Goal: Task Accomplishment & Management: Use online tool/utility

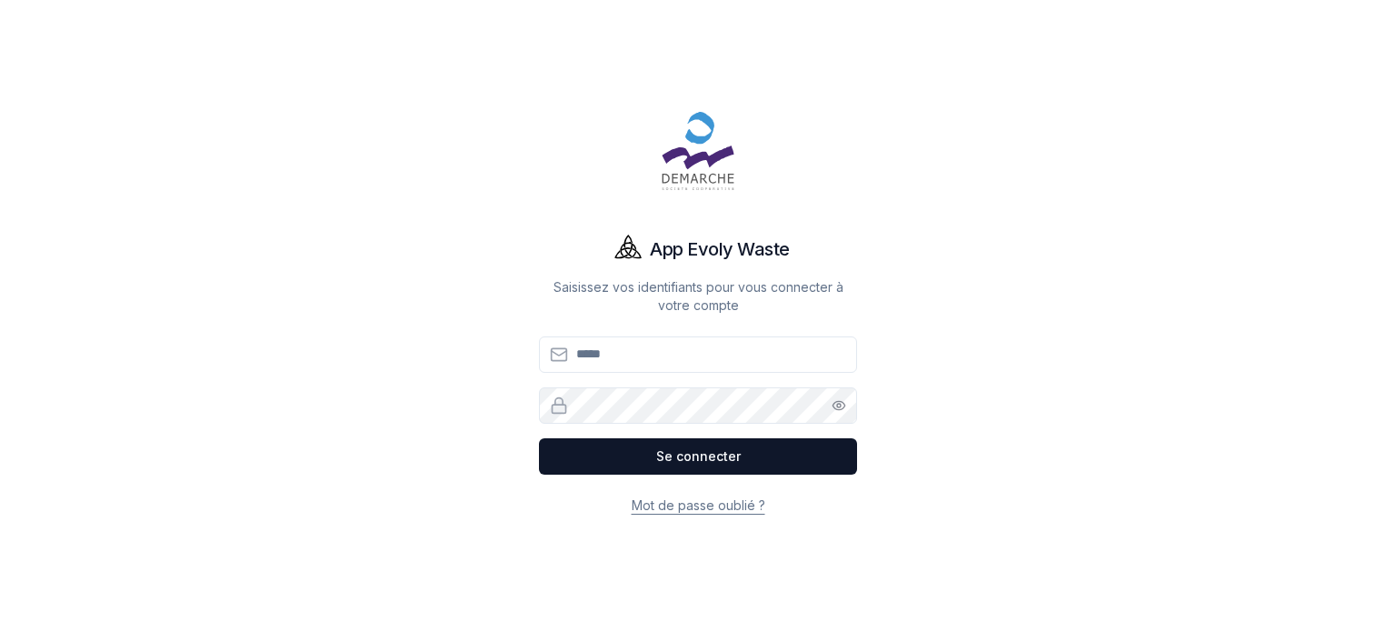
click at [647, 369] on input "Email" at bounding box center [698, 354] width 318 height 36
drag, startPoint x: 623, startPoint y: 338, endPoint x: 627, endPoint y: 370, distance: 32.0
click at [622, 339] on input "Email" at bounding box center [698, 354] width 318 height 36
drag, startPoint x: 628, startPoint y: 370, endPoint x: 643, endPoint y: 363, distance: 17.1
click at [631, 369] on input "Email" at bounding box center [698, 354] width 318 height 36
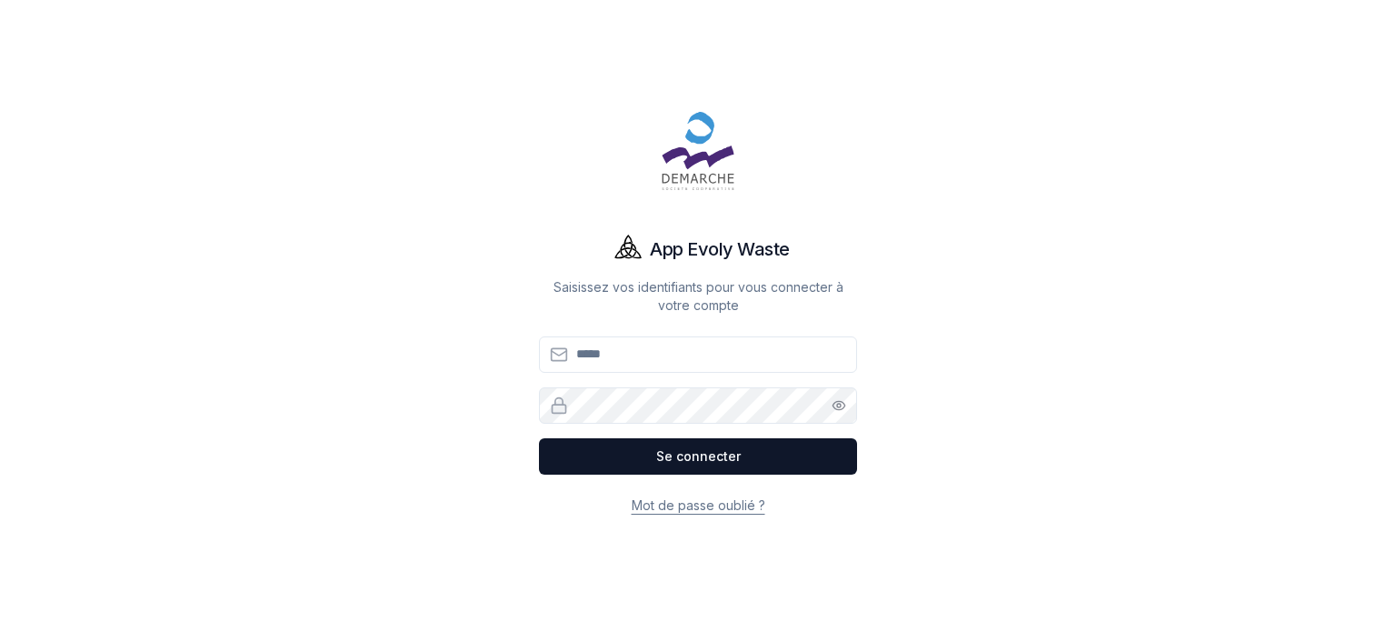
click at [933, 233] on div "App Evoly Waste Saisissez vos identifiants pour vous connecter à votre compte E…" at bounding box center [698, 316] width 1396 height 632
click at [708, 341] on input "Email" at bounding box center [698, 354] width 318 height 36
click at [686, 349] on input "Email" at bounding box center [698, 354] width 318 height 36
click at [648, 353] on input "Email" at bounding box center [698, 354] width 318 height 36
type input "**********"
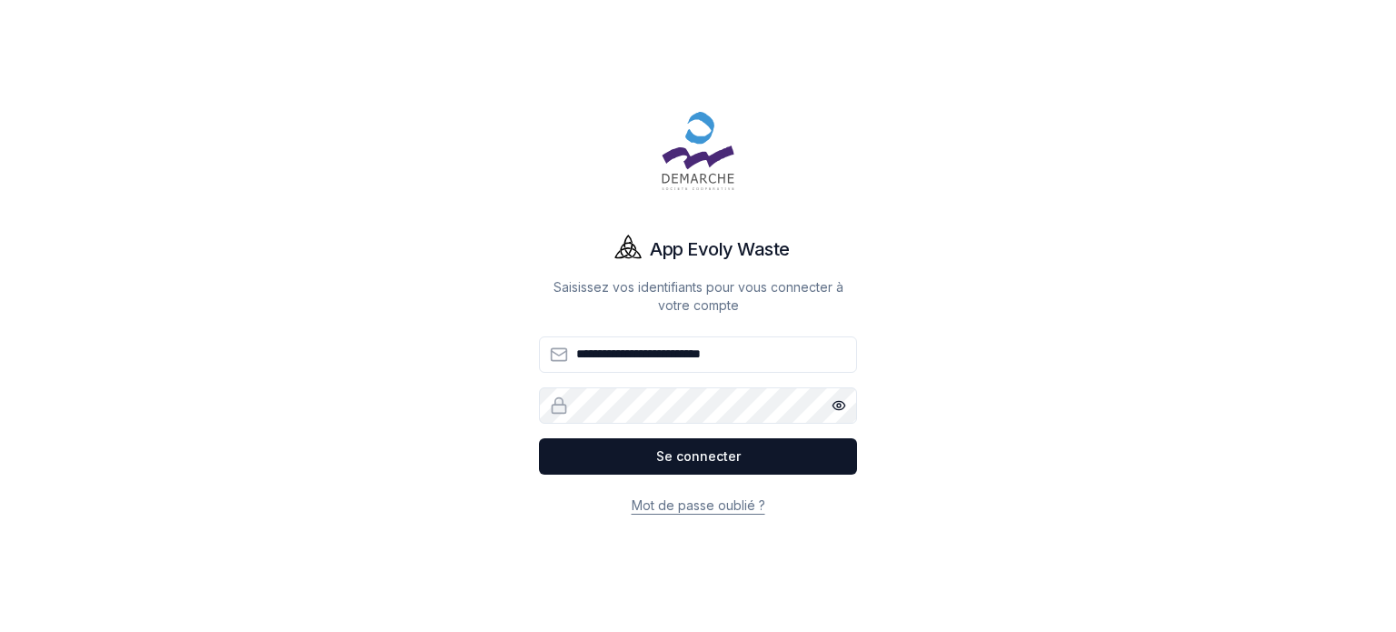
click at [1003, 379] on div "**********" at bounding box center [698, 316] width 1396 height 632
click at [771, 453] on button "Se connecter" at bounding box center [698, 456] width 318 height 36
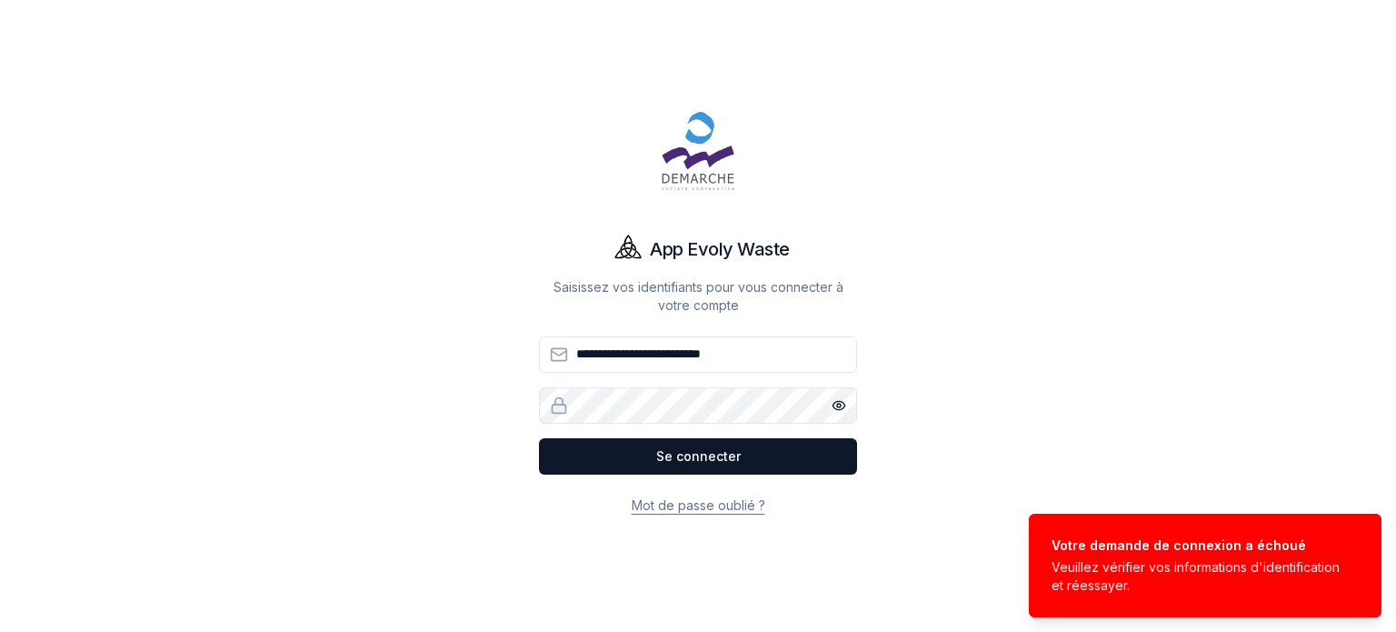
click at [840, 404] on circle "button" at bounding box center [839, 405] width 4 height 4
click at [1030, 406] on div "**********" at bounding box center [698, 316] width 1396 height 632
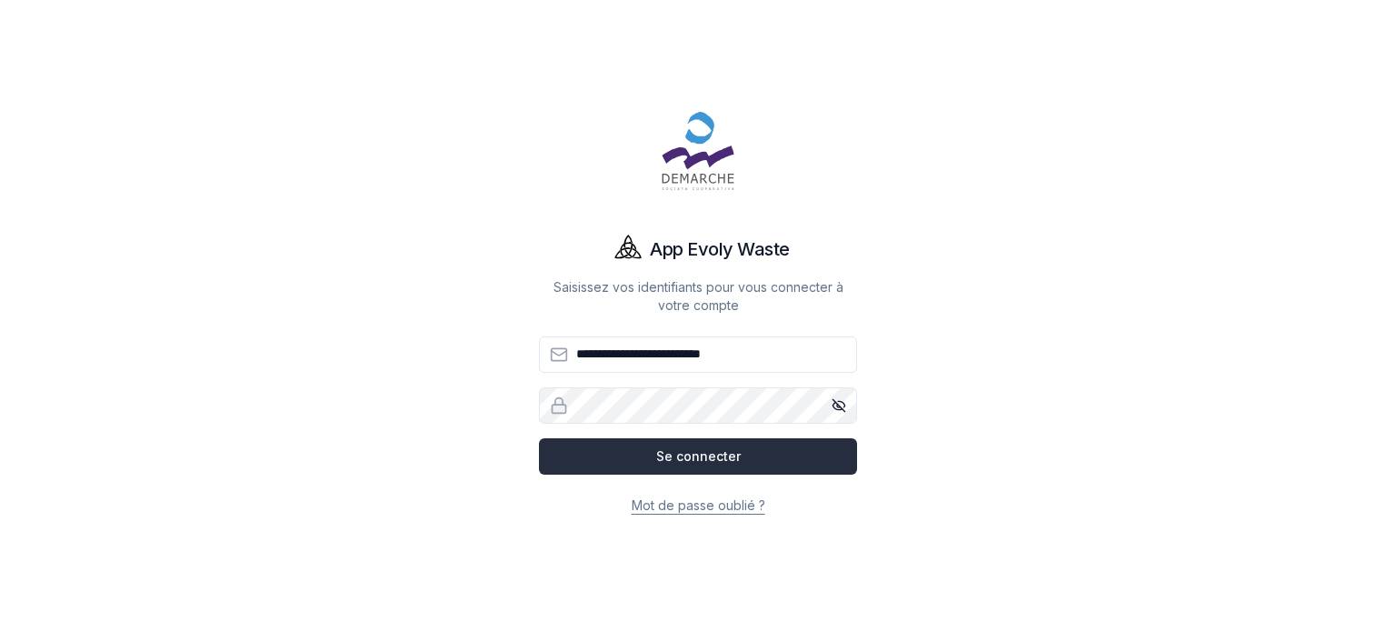
click at [749, 453] on button "Se connecter" at bounding box center [698, 456] width 318 height 36
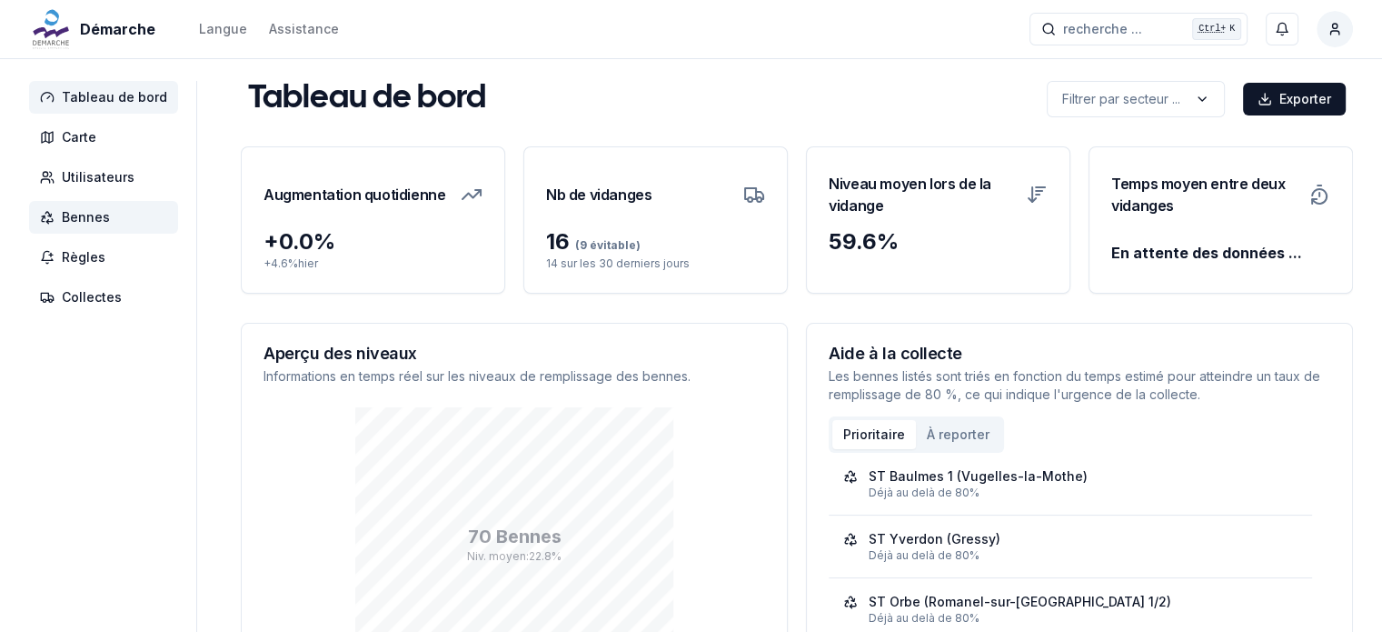
click at [89, 220] on span "Bennes" at bounding box center [86, 217] width 48 height 18
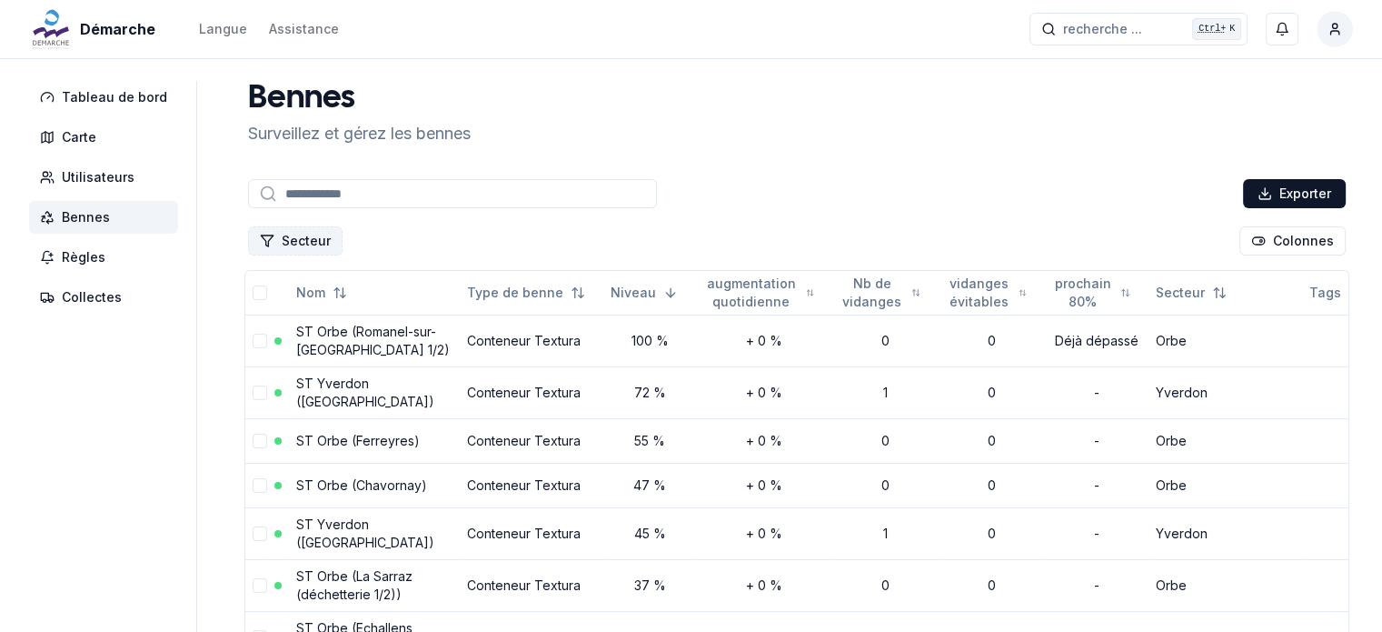
click at [292, 238] on button "Secteur" at bounding box center [295, 240] width 94 height 29
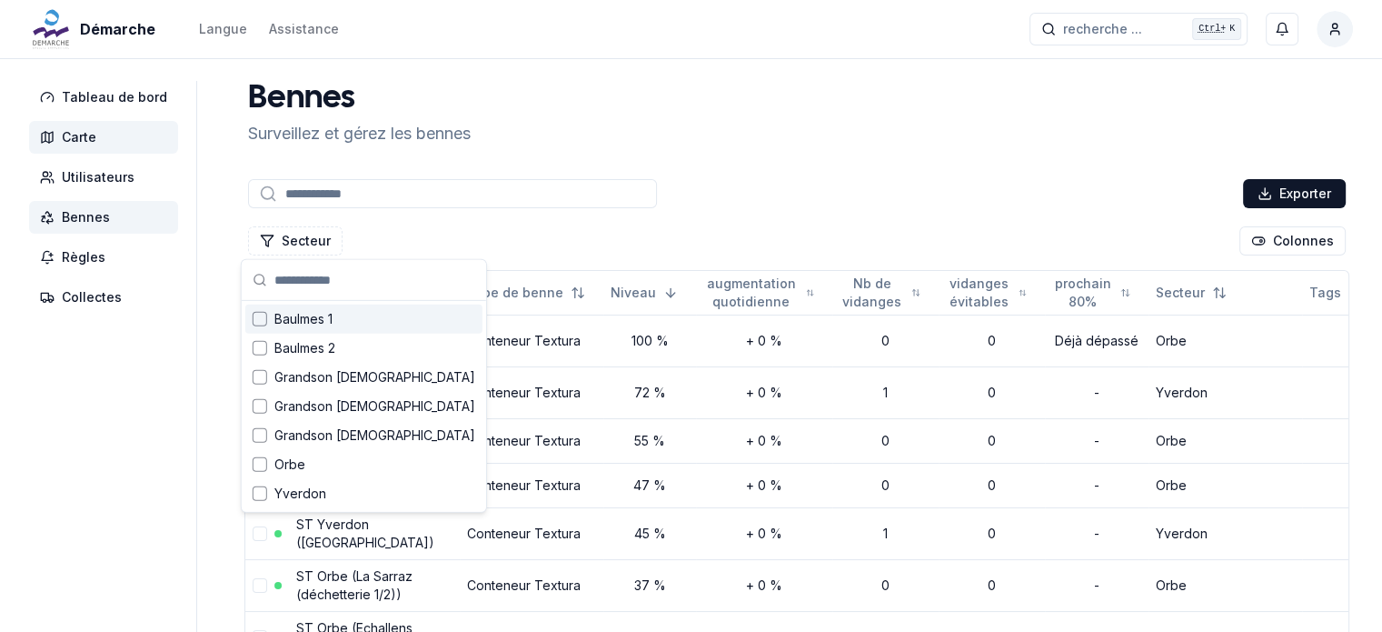
click at [87, 138] on span "Carte" at bounding box center [79, 137] width 35 height 18
